Goal: Contribute content

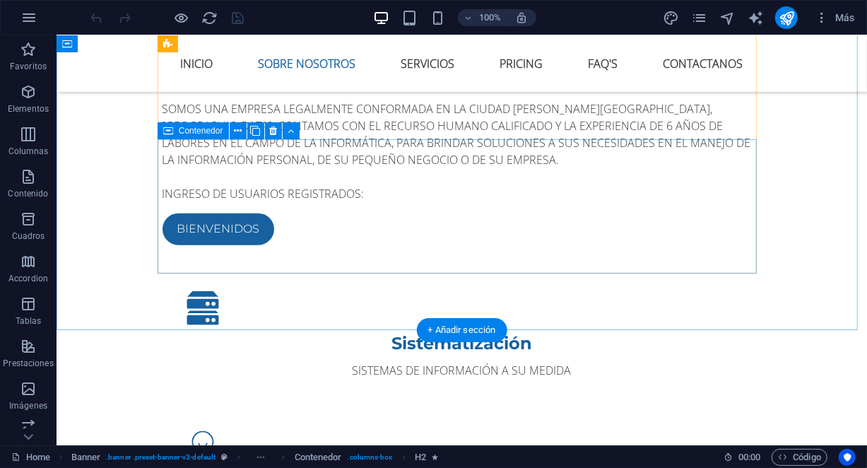
scroll to position [936, 0]
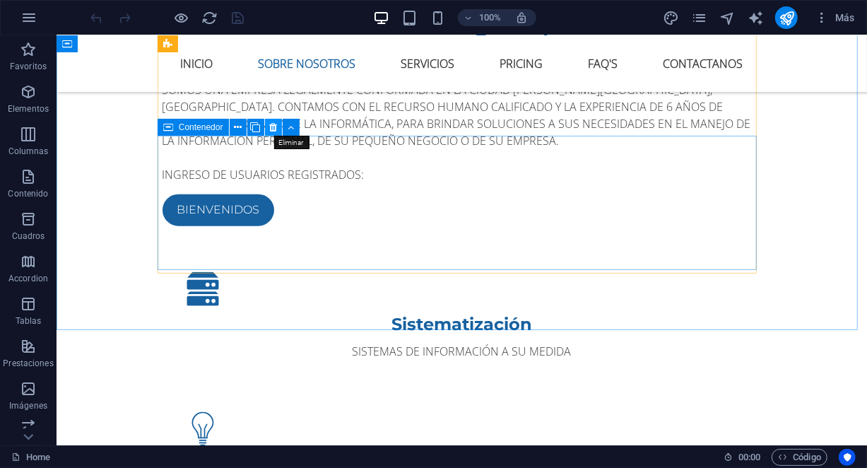
click at [269, 129] on icon at bounding box center [273, 127] width 8 height 15
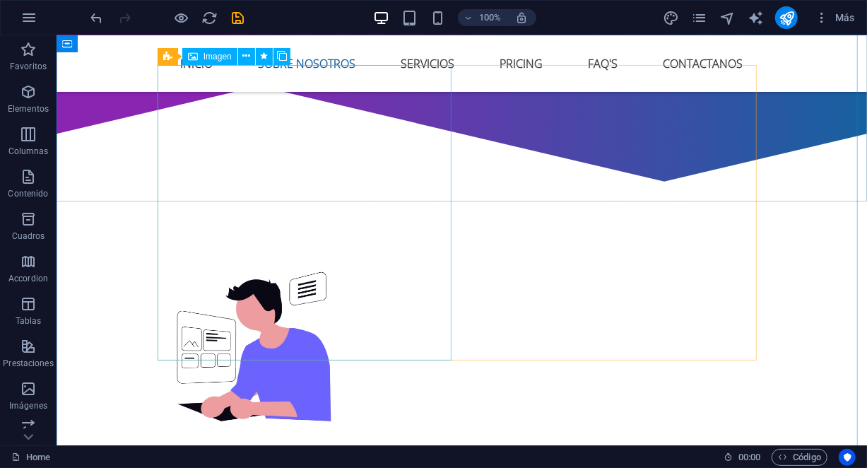
scroll to position [494, 0]
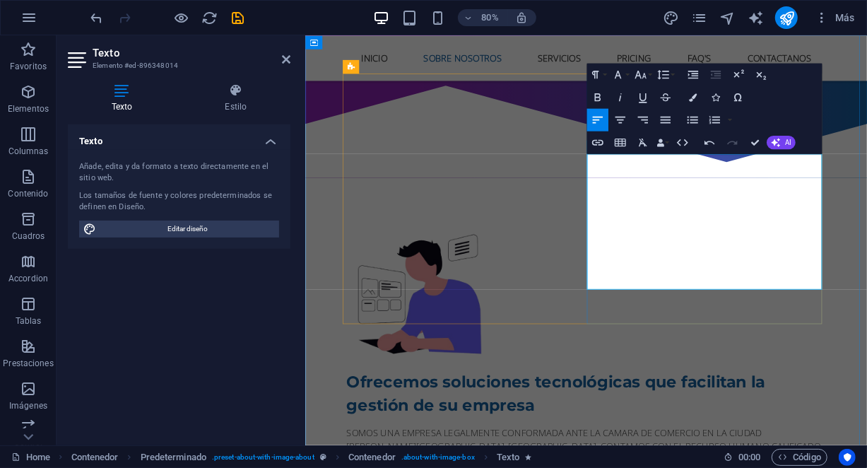
click at [304, 35] on lt-span "cámara" at bounding box center [304, 35] width 0 height 0
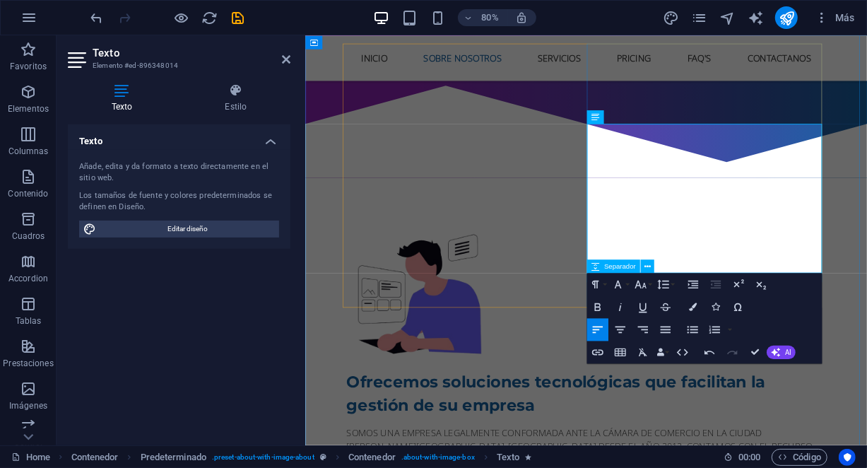
scroll to position [559, 0]
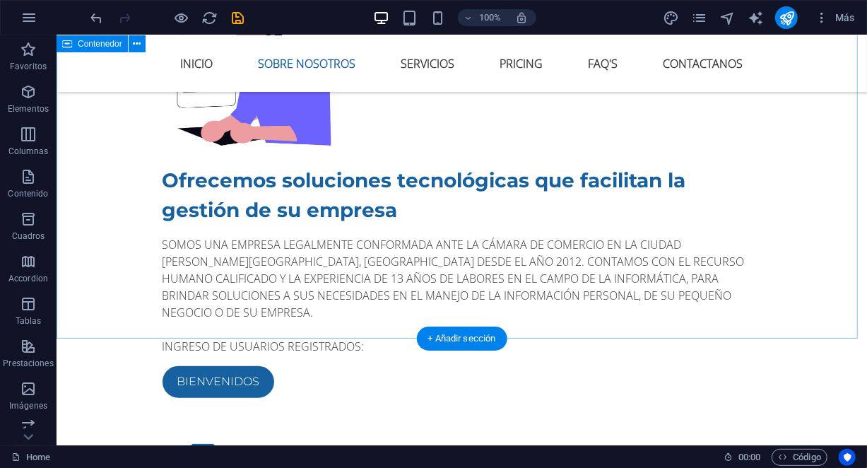
scroll to position [752, 0]
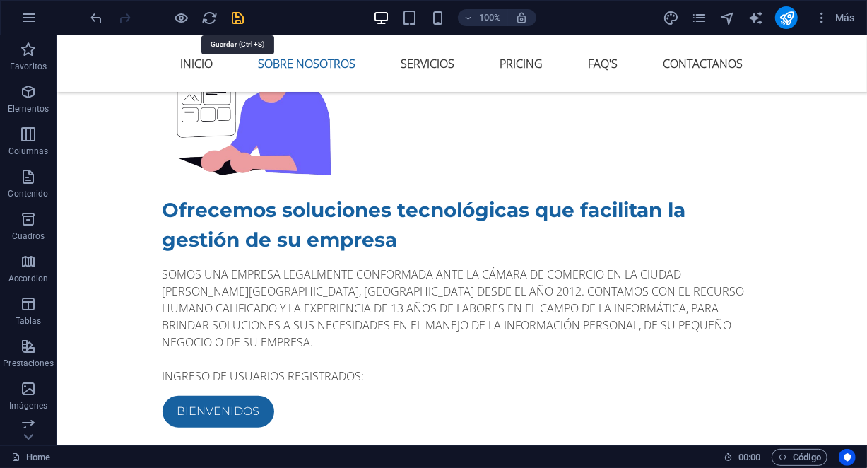
click at [239, 18] on icon "save" at bounding box center [238, 18] width 16 height 16
